Goal: Transaction & Acquisition: Obtain resource

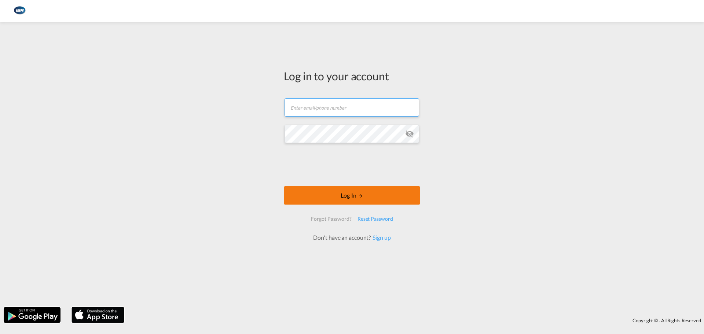
type input "[EMAIL_ADDRESS][DOMAIN_NAME]"
click at [336, 196] on button "Log In" at bounding box center [352, 195] width 136 height 18
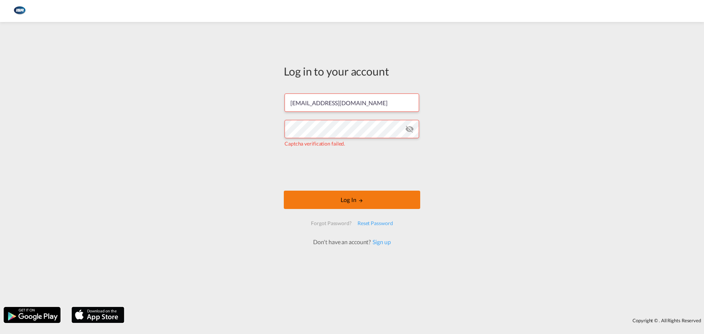
click at [348, 200] on button "Log In" at bounding box center [352, 200] width 136 height 18
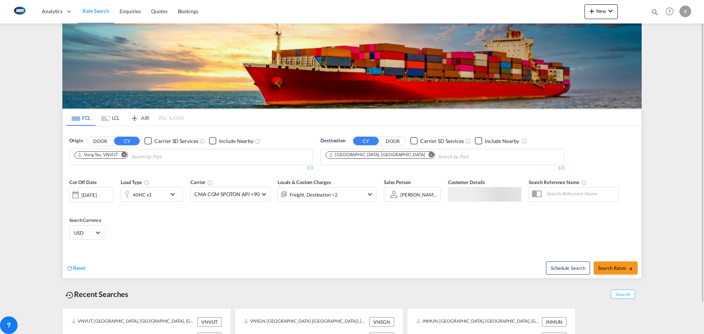
click at [109, 119] on md-icon "Use the left and right arrow keys to navigate between tabs" at bounding box center [105, 118] width 9 height 5
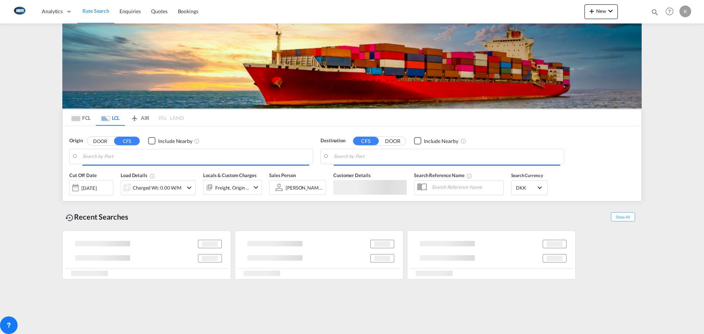
type input "[GEOGRAPHIC_DATA], SH, CNSHA"
type input "[GEOGRAPHIC_DATA], [GEOGRAPHIC_DATA]"
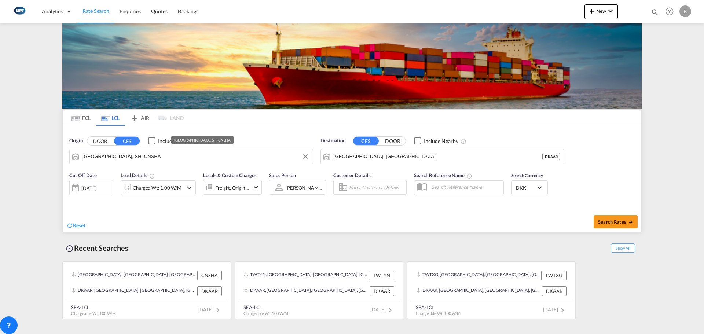
click at [125, 157] on input "[GEOGRAPHIC_DATA], SH, CNSHA" at bounding box center [195, 156] width 226 height 11
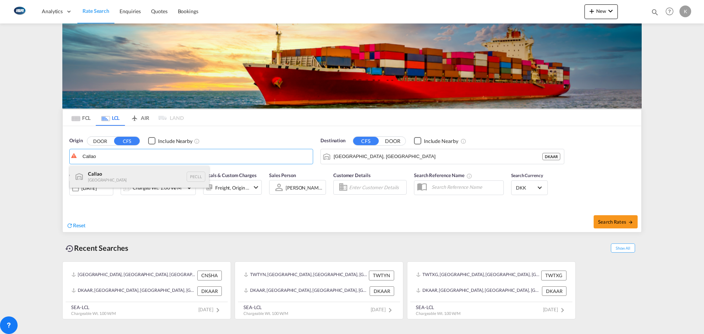
click at [123, 175] on div "Callao [GEOGRAPHIC_DATA] PECLL" at bounding box center [139, 177] width 139 height 22
type input "Callao, PECLL"
click at [610, 217] on button "Search Rates" at bounding box center [615, 221] width 44 height 13
type input "PECLL to DKAAR / [DATE]"
